Goal: Obtain resource: Download file/media

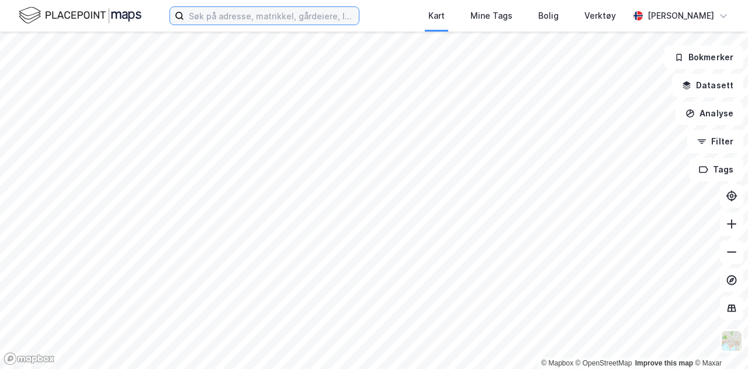
click at [325, 19] on input at bounding box center [271, 16] width 175 height 18
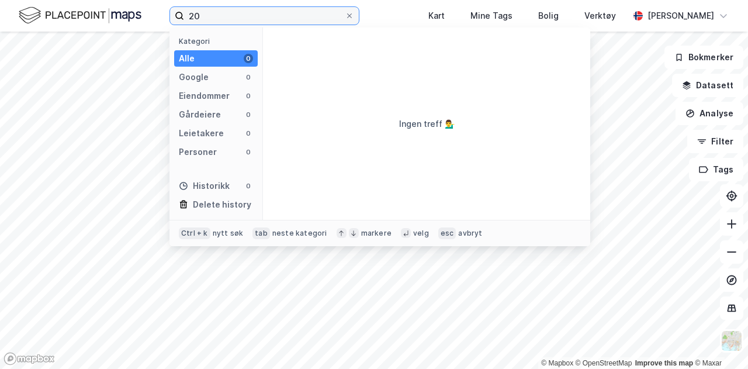
type input "2"
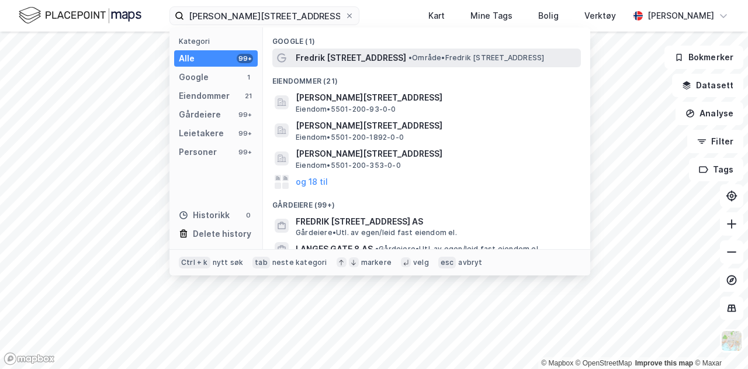
click at [486, 55] on span "• Område • [PERSON_NAME][STREET_ADDRESS]" at bounding box center [476, 57] width 136 height 9
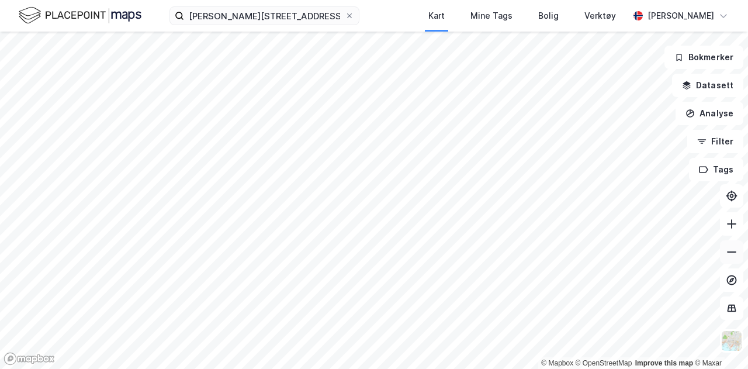
click at [725, 259] on button at bounding box center [731, 251] width 23 height 23
click at [296, 15] on input "[PERSON_NAME][STREET_ADDRESS]" at bounding box center [264, 16] width 161 height 18
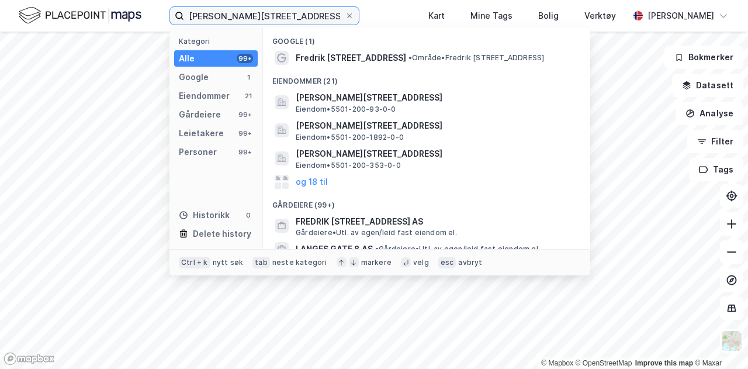
type input "[PERSON_NAME][STREET_ADDRESS]"
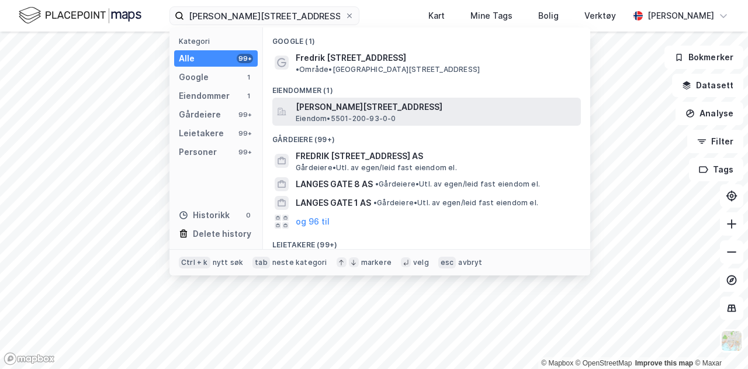
click at [369, 102] on span "[PERSON_NAME][STREET_ADDRESS]" at bounding box center [436, 107] width 281 height 14
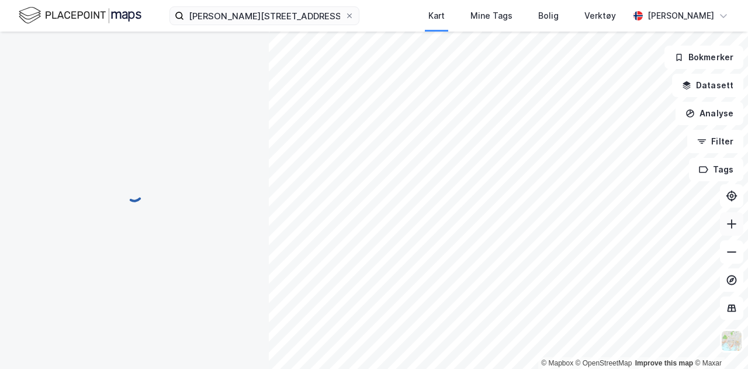
click at [737, 228] on button at bounding box center [731, 223] width 23 height 23
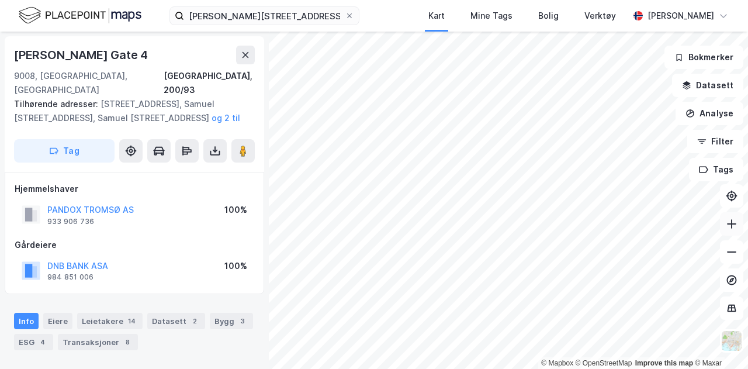
click at [737, 228] on button at bounding box center [731, 223] width 23 height 23
click at [210, 150] on icon at bounding box center [215, 152] width 10 height 5
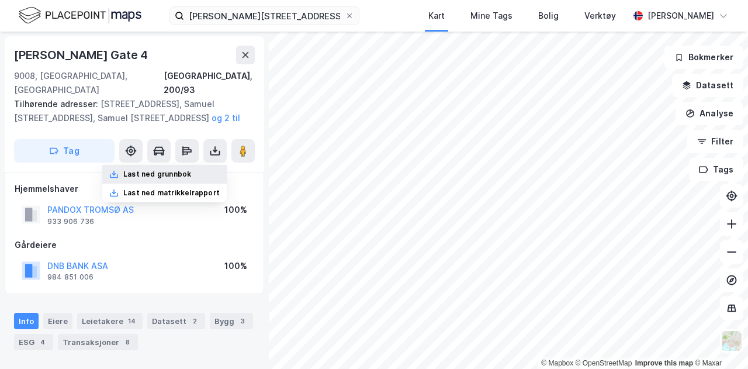
click at [181, 169] on div "Last ned grunnbok" at bounding box center [157, 173] width 68 height 9
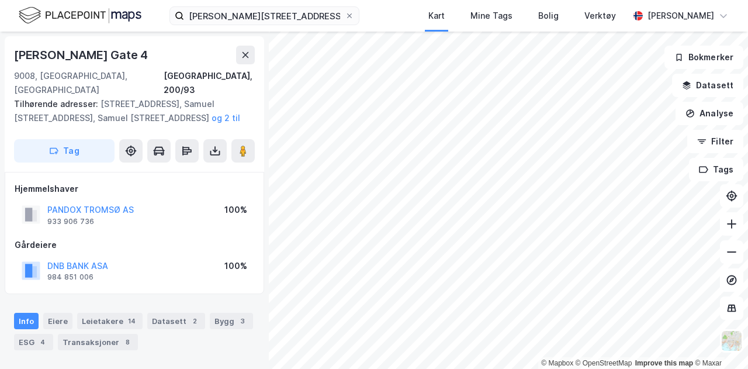
click at [244, 183] on div "Hjemmelshaver PANDOX [GEOGRAPHIC_DATA] AS 933 906 736 100%" at bounding box center [135, 205] width 240 height 47
